Goal: Task Accomplishment & Management: Use online tool/utility

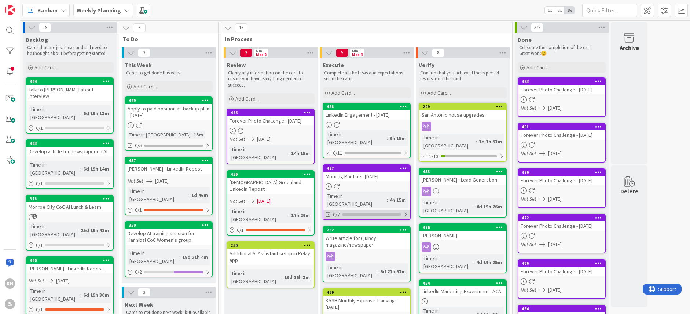
click at [405, 212] on div at bounding box center [405, 215] width 4 height 6
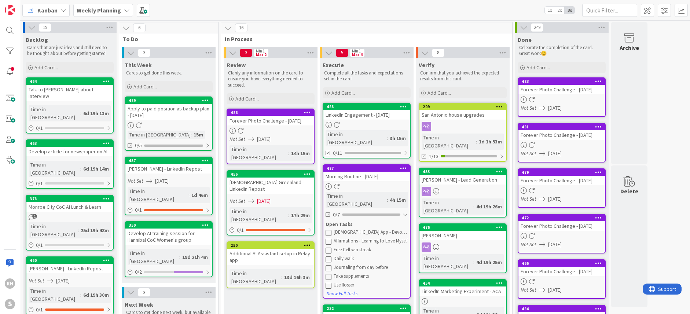
click at [329, 230] on icon at bounding box center [329, 233] width 6 height 6
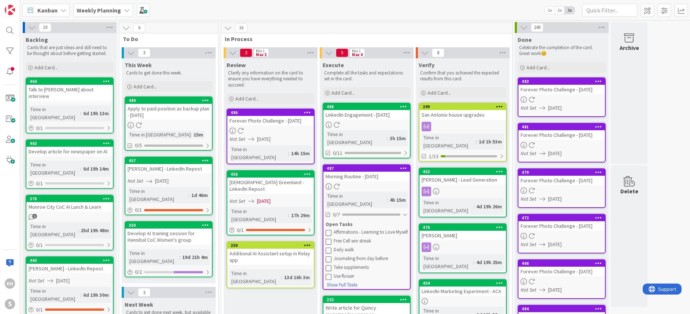
click at [328, 230] on icon at bounding box center [329, 233] width 6 height 6
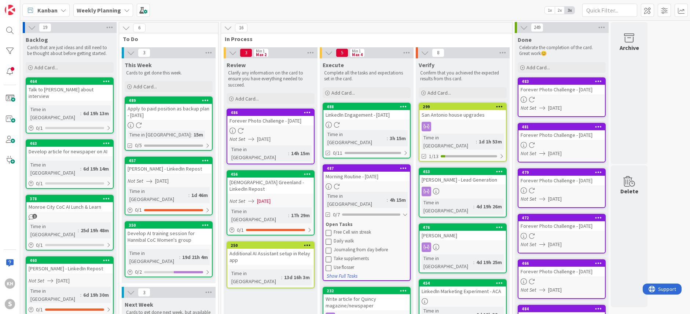
click at [328, 230] on icon at bounding box center [329, 233] width 6 height 6
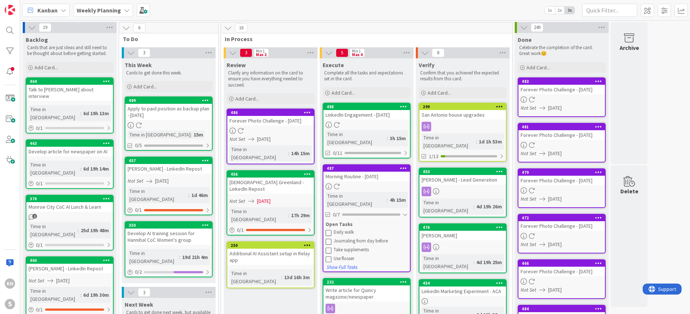
click at [328, 230] on icon at bounding box center [329, 233] width 6 height 6
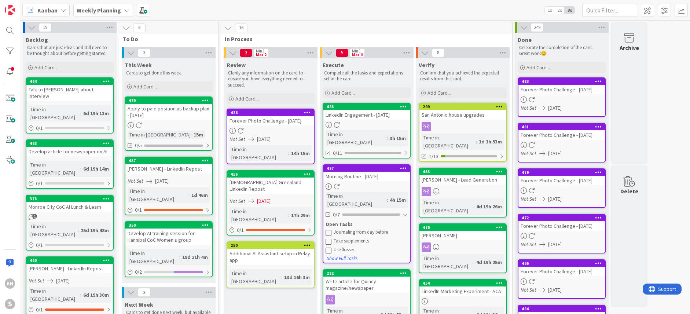
click at [328, 238] on icon at bounding box center [329, 241] width 6 height 6
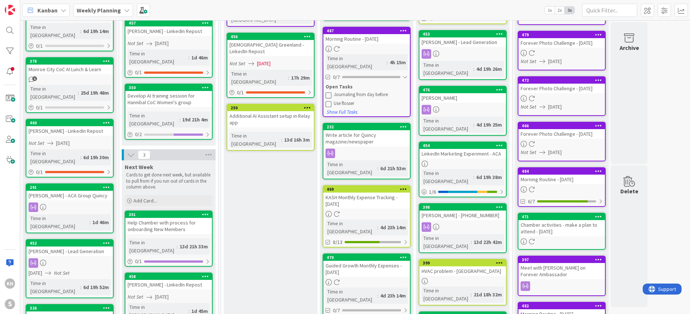
scroll to position [154, 0]
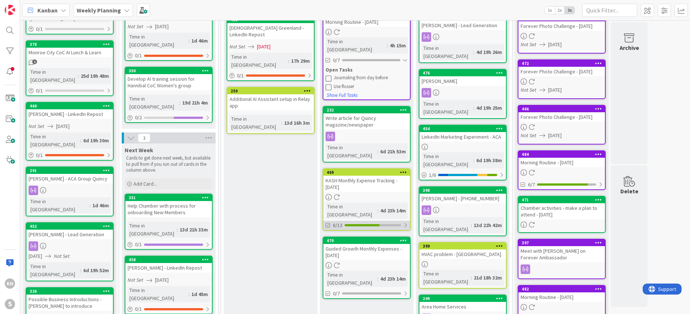
click at [405, 222] on div at bounding box center [405, 225] width 4 height 6
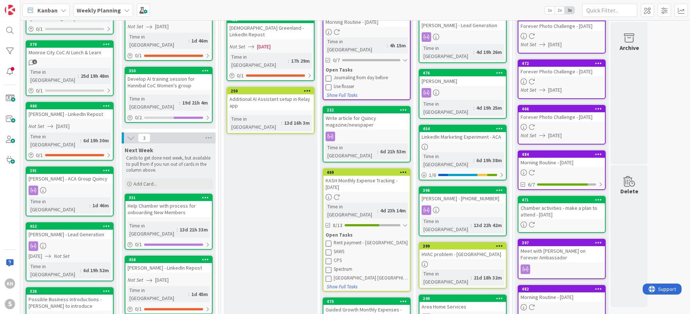
click at [329, 267] on icon at bounding box center [329, 270] width 6 height 6
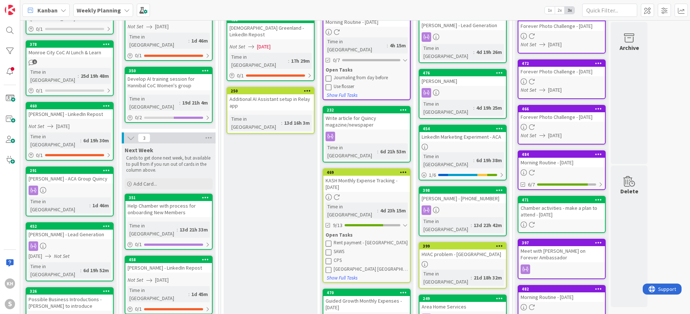
click at [329, 249] on icon at bounding box center [329, 252] width 6 height 6
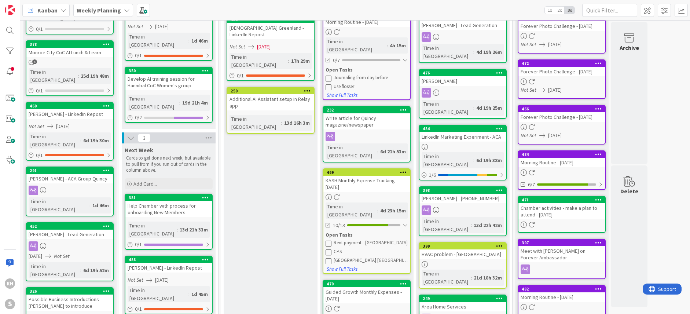
click at [328, 249] on icon at bounding box center [329, 252] width 6 height 6
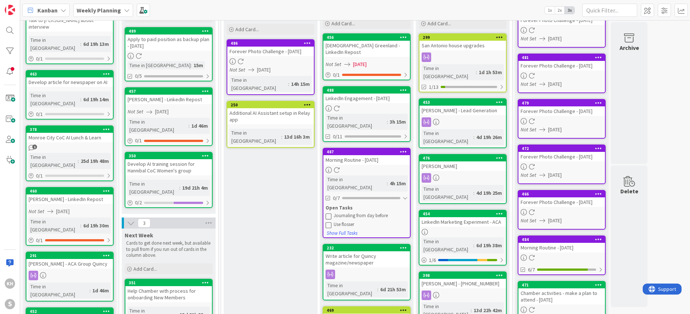
scroll to position [56, 0]
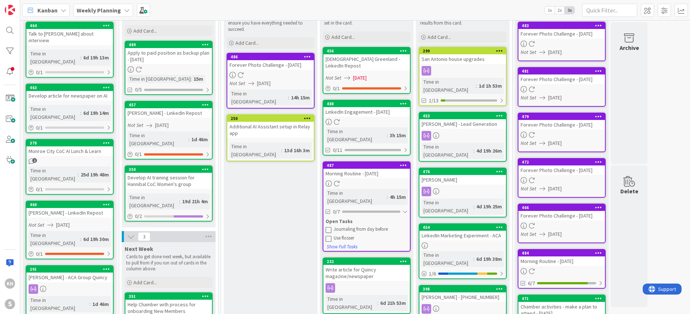
drag, startPoint x: 263, startPoint y: 111, endPoint x: 370, endPoint y: 1, distance: 153.8
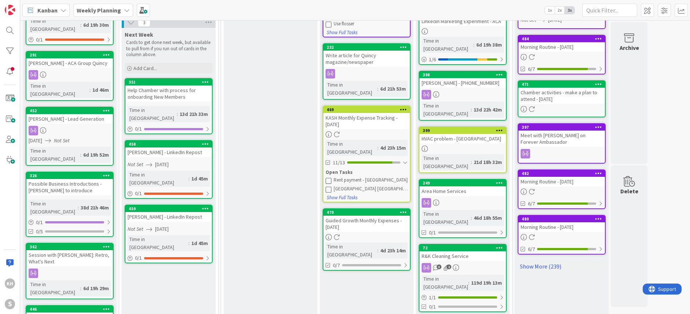
scroll to position [319, 0]
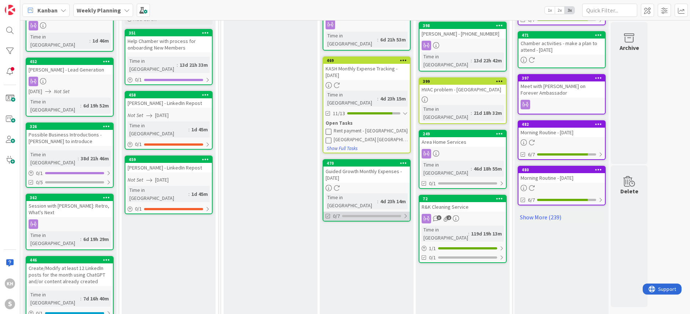
click at [405, 213] on div at bounding box center [405, 216] width 4 height 6
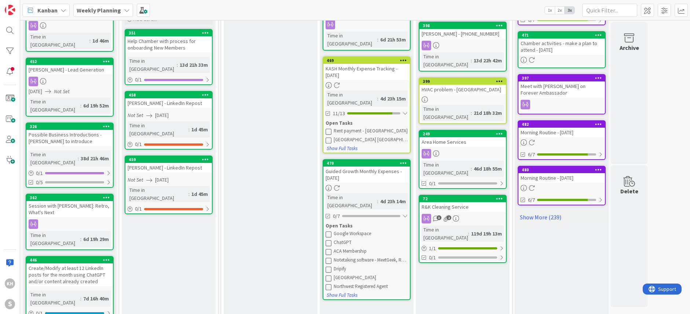
click at [329, 231] on icon at bounding box center [329, 234] width 6 height 6
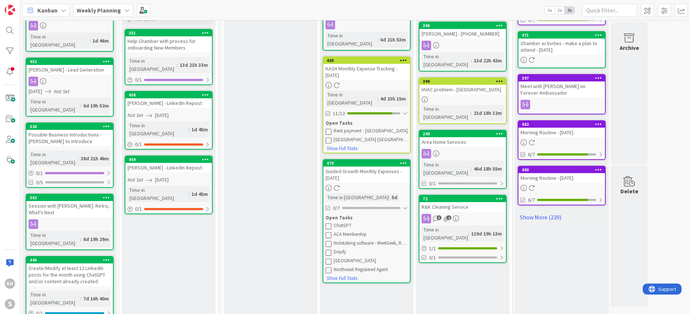
click at [329, 223] on icon at bounding box center [329, 226] width 6 height 6
click at [329, 241] on icon at bounding box center [329, 244] width 6 height 6
click at [329, 249] on icon at bounding box center [329, 252] width 6 height 6
click at [329, 223] on icon at bounding box center [329, 226] width 6 height 6
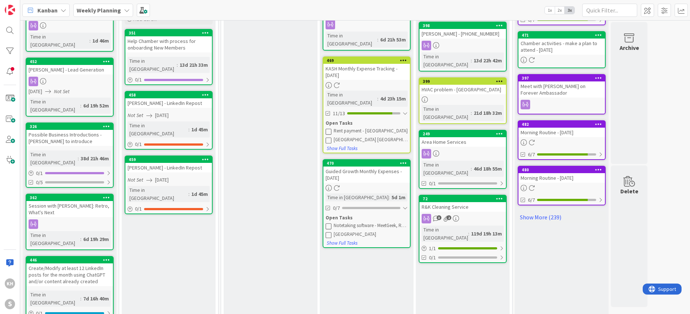
click at [329, 223] on icon at bounding box center [329, 226] width 6 height 6
click at [328, 223] on icon at bounding box center [329, 226] width 6 height 6
